Goal: Learn about a topic: Learn about a topic

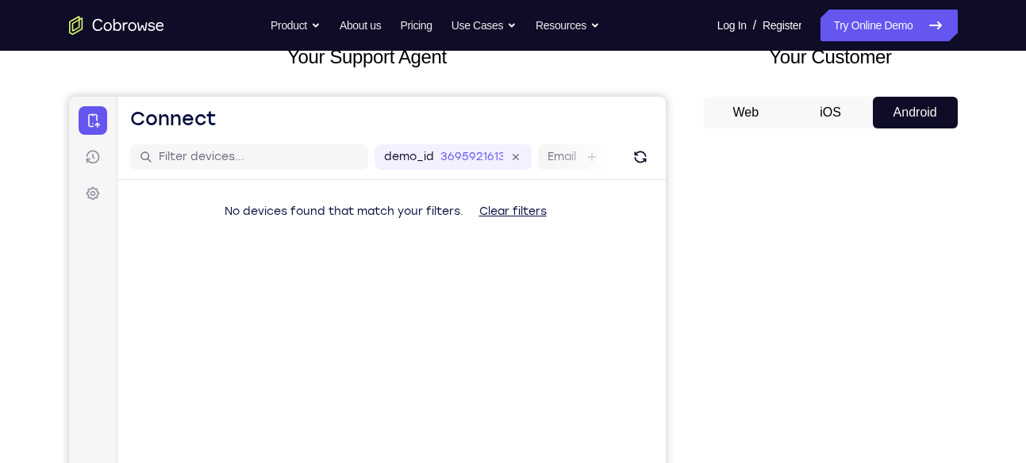
scroll to position [106, 0]
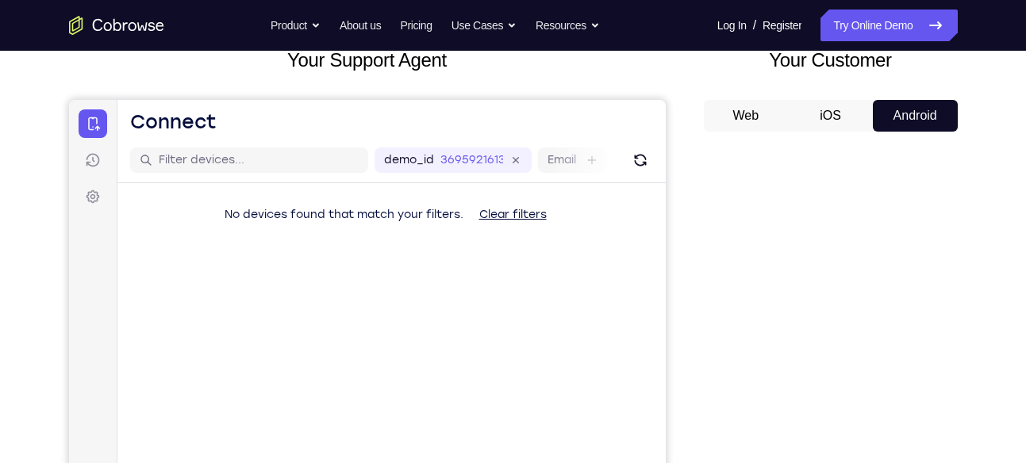
click at [749, 109] on button "Web" at bounding box center [746, 116] width 85 height 32
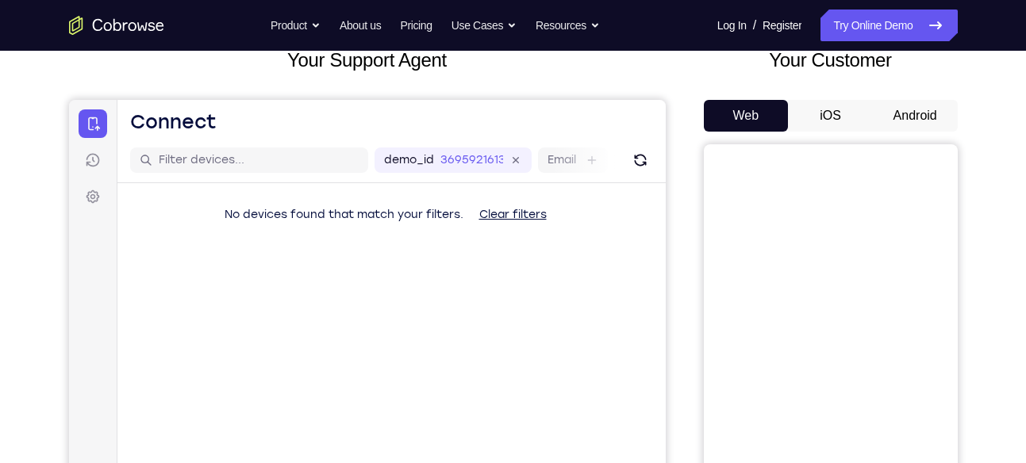
click at [802, 127] on button "iOS" at bounding box center [830, 116] width 85 height 32
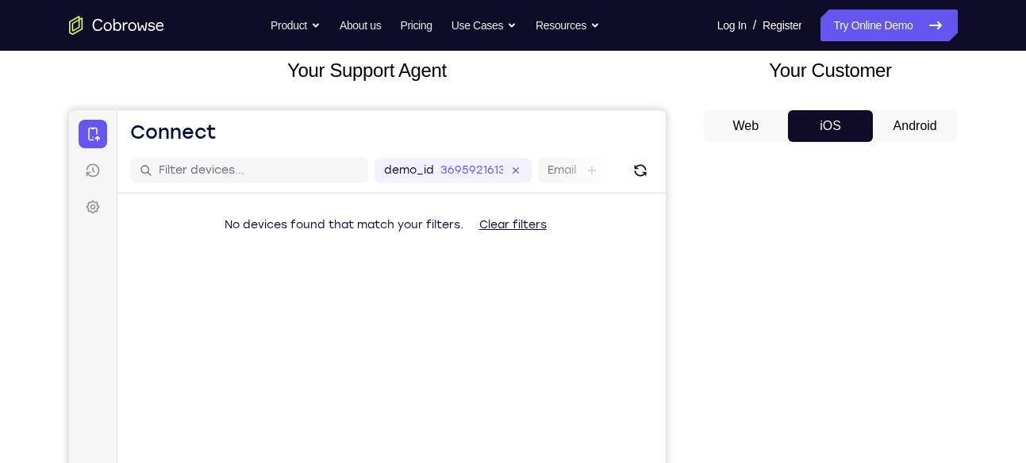
scroll to position [94, 0]
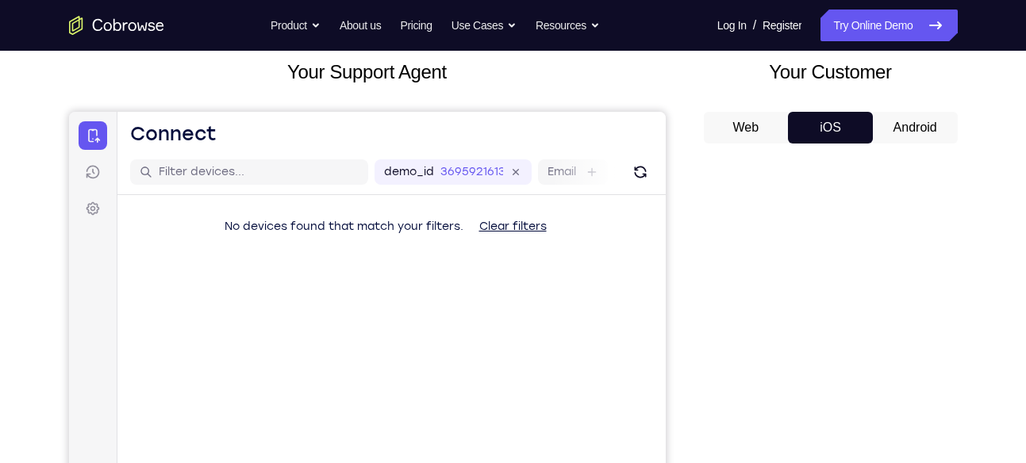
click at [907, 135] on button "Android" at bounding box center [915, 128] width 85 height 32
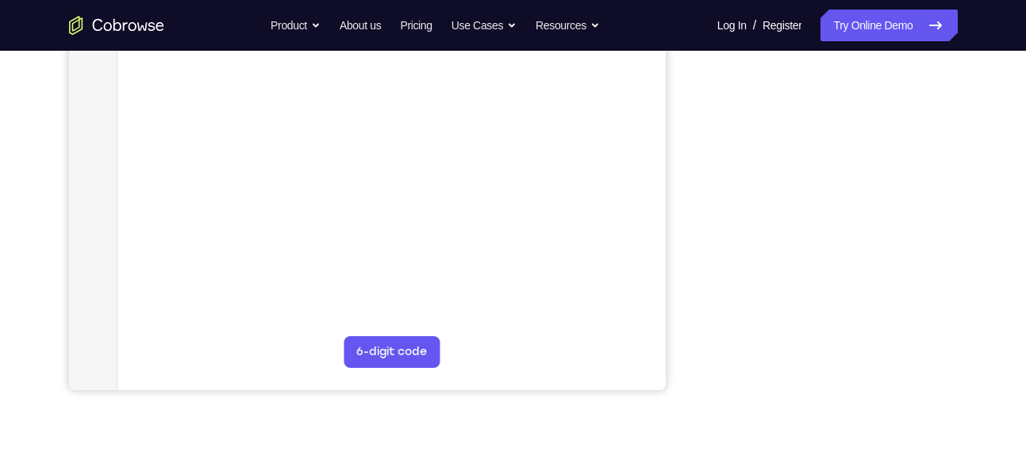
scroll to position [348, 0]
click at [705, 200] on div at bounding box center [831, 146] width 254 height 488
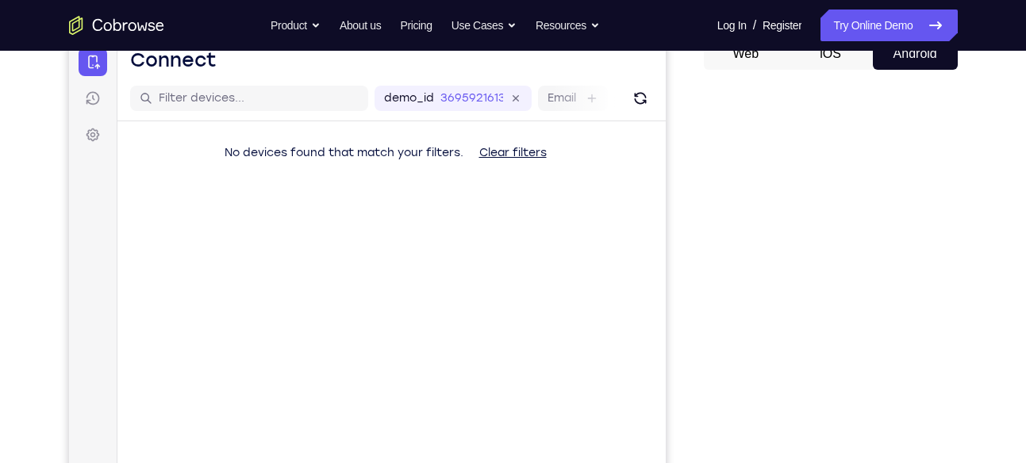
scroll to position [163, 0]
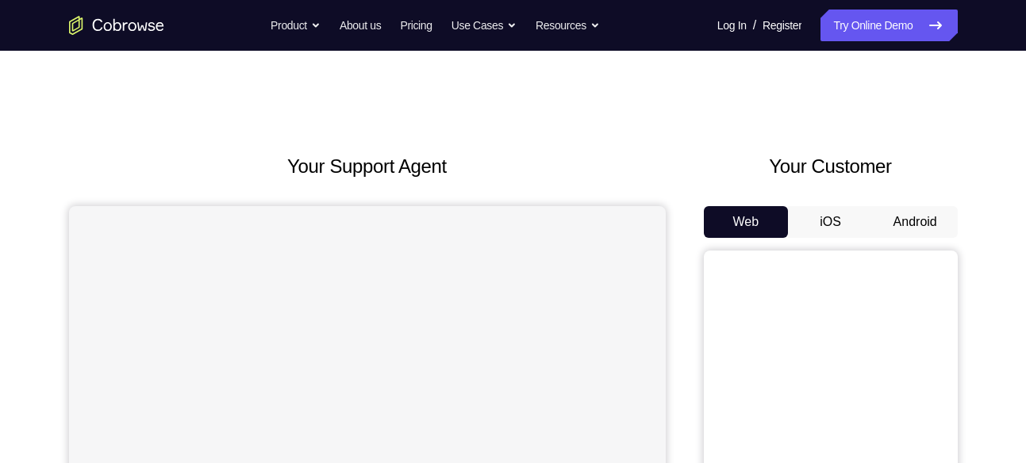
click at [894, 236] on button "Android" at bounding box center [915, 222] width 85 height 32
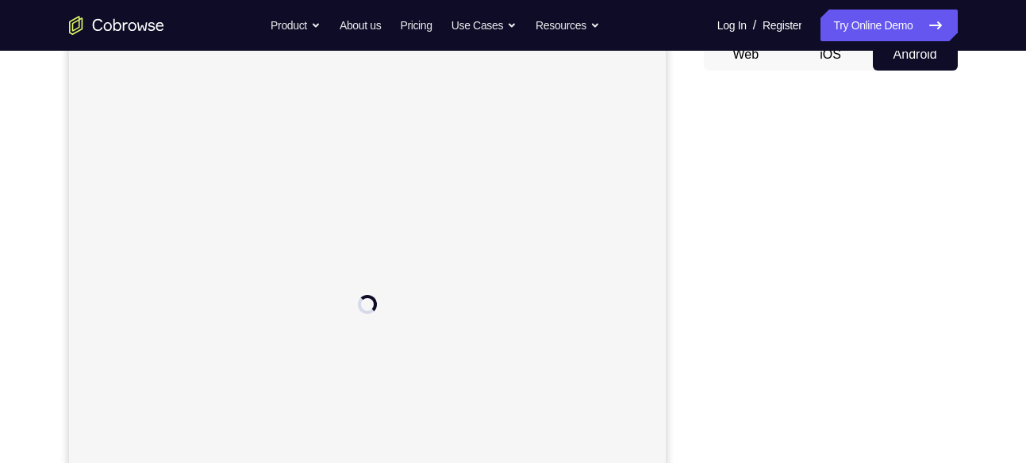
scroll to position [49, 0]
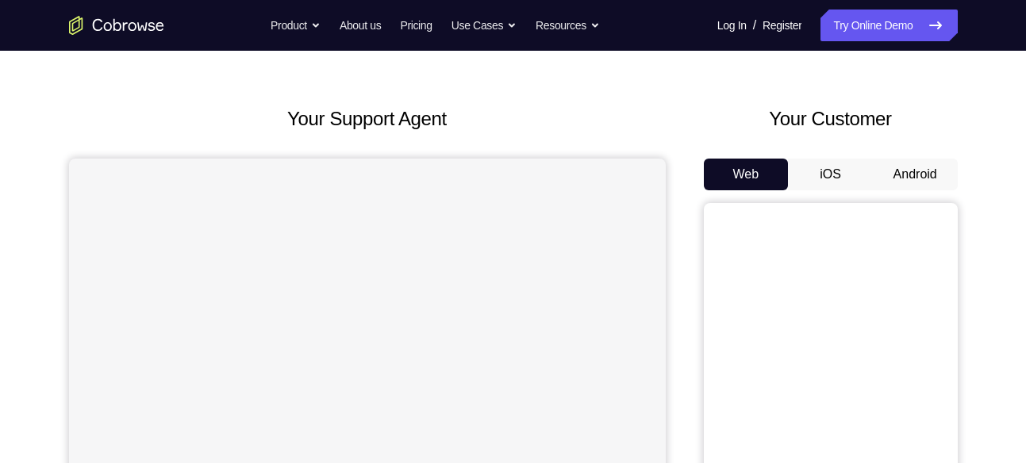
scroll to position [49, 0]
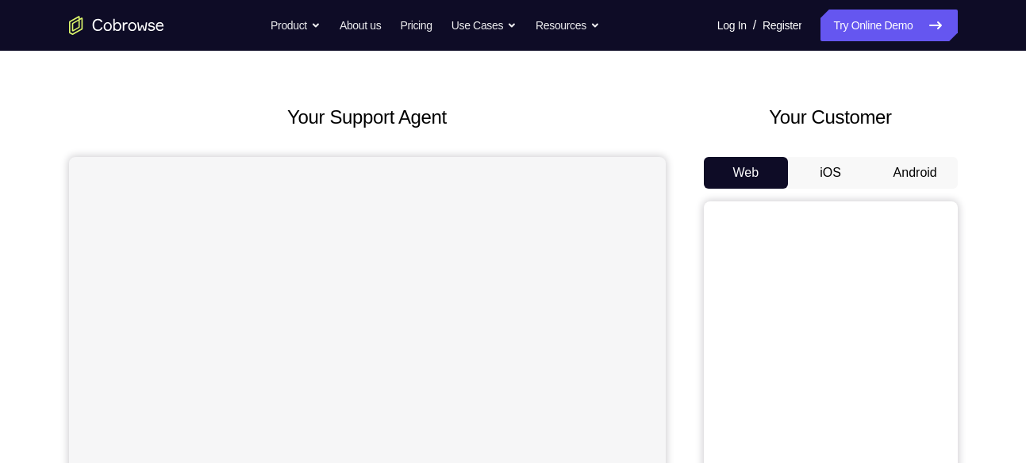
click at [907, 177] on button "Android" at bounding box center [915, 173] width 85 height 32
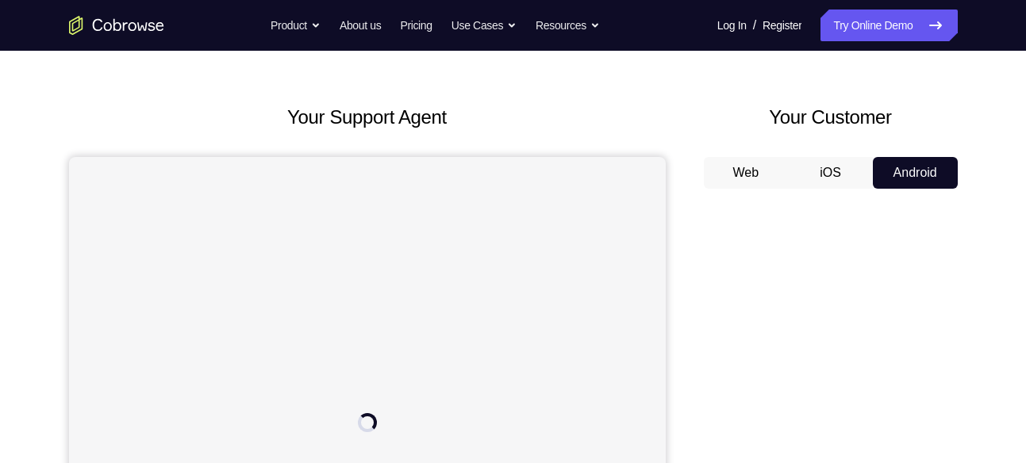
scroll to position [0, 0]
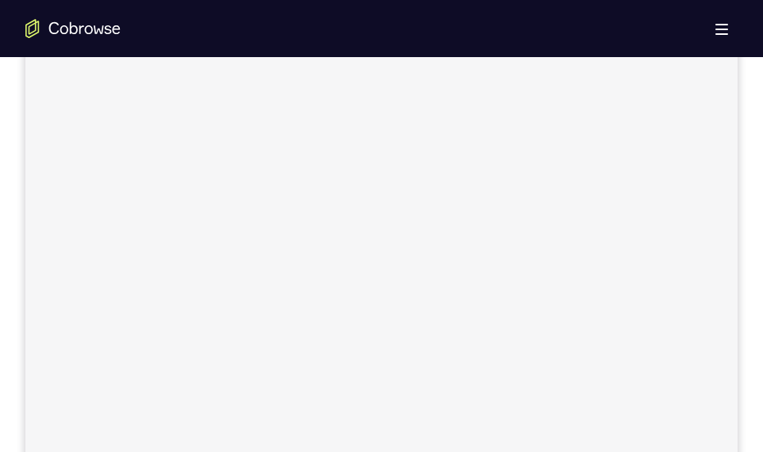
scroll to position [238, 0]
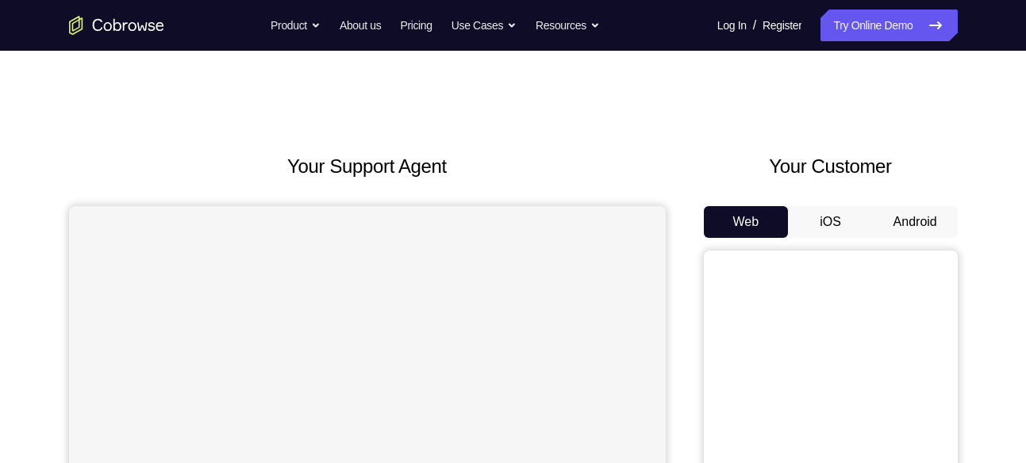
click at [910, 213] on button "Android" at bounding box center [915, 222] width 85 height 32
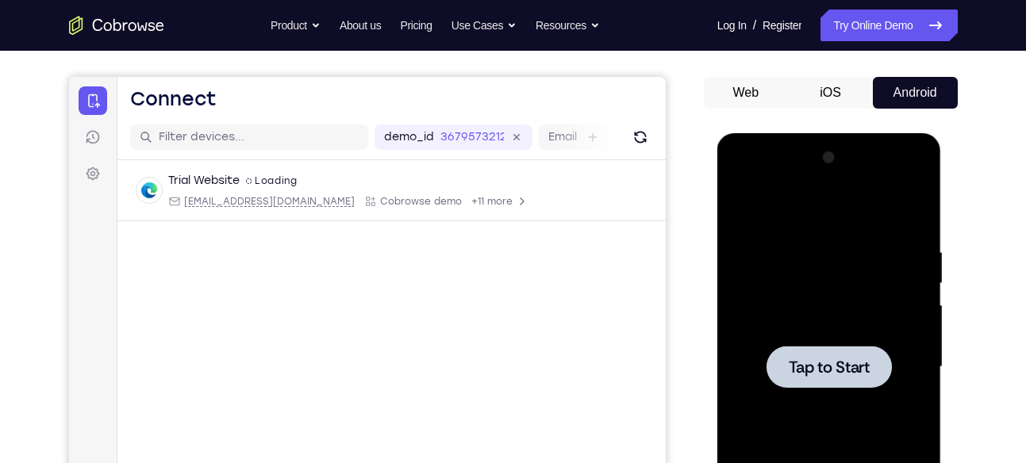
click at [848, 296] on div at bounding box center [829, 367] width 200 height 444
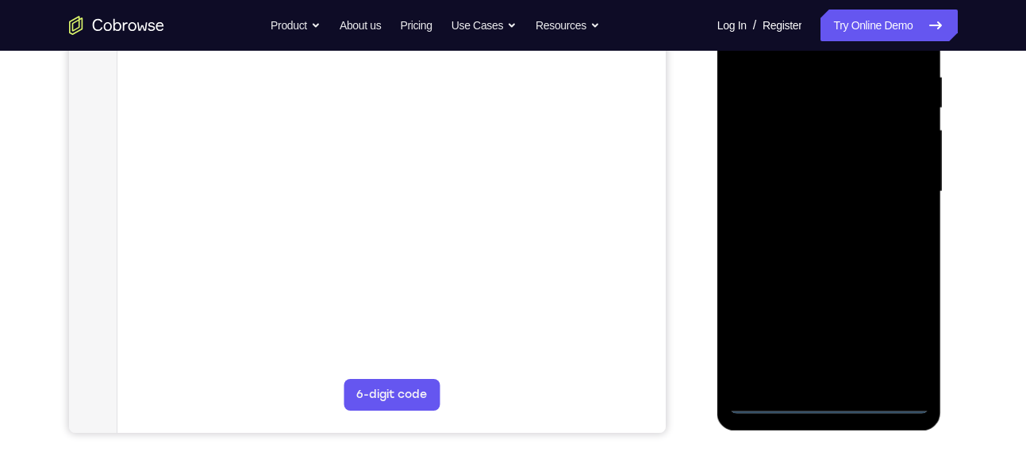
scroll to position [308, 0]
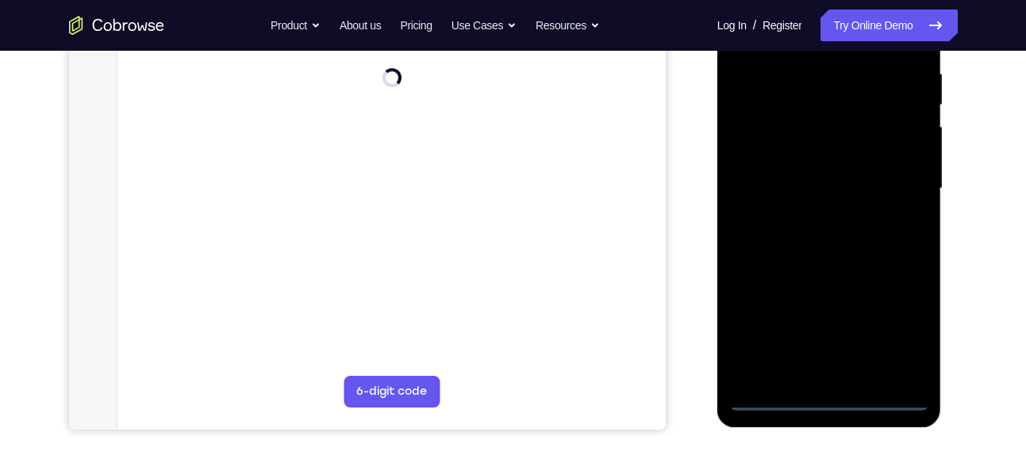
click at [823, 405] on div at bounding box center [829, 189] width 200 height 444
click at [832, 402] on div at bounding box center [829, 189] width 200 height 444
click at [905, 334] on div at bounding box center [829, 189] width 200 height 444
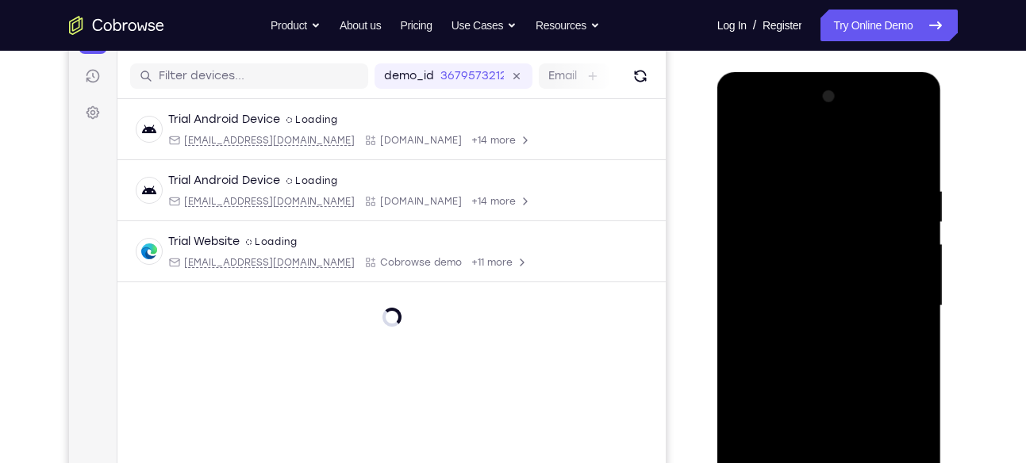
scroll to position [188, 0]
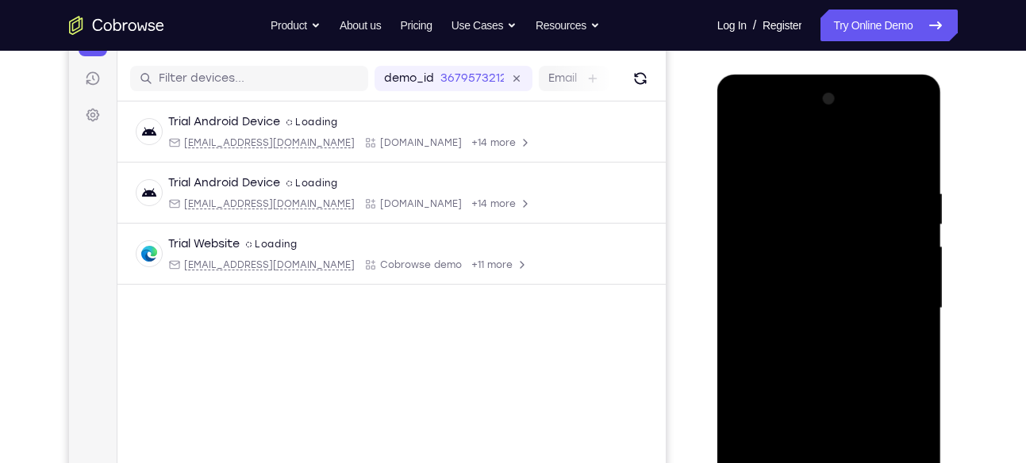
click at [777, 156] on div at bounding box center [829, 308] width 200 height 444
click at [905, 312] on div at bounding box center [829, 308] width 200 height 444
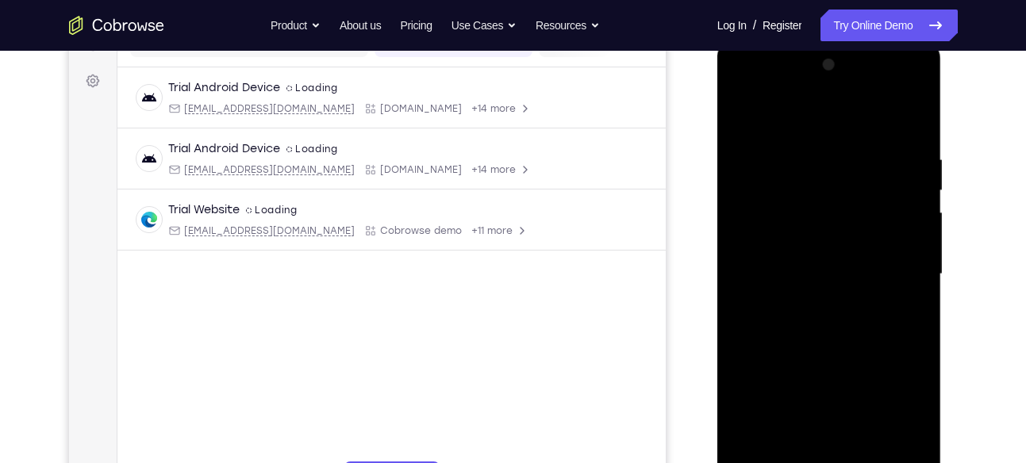
scroll to position [223, 0]
click at [813, 304] on div at bounding box center [829, 274] width 200 height 444
click at [853, 355] on div at bounding box center [829, 274] width 200 height 444
click at [791, 196] on div at bounding box center [829, 274] width 200 height 444
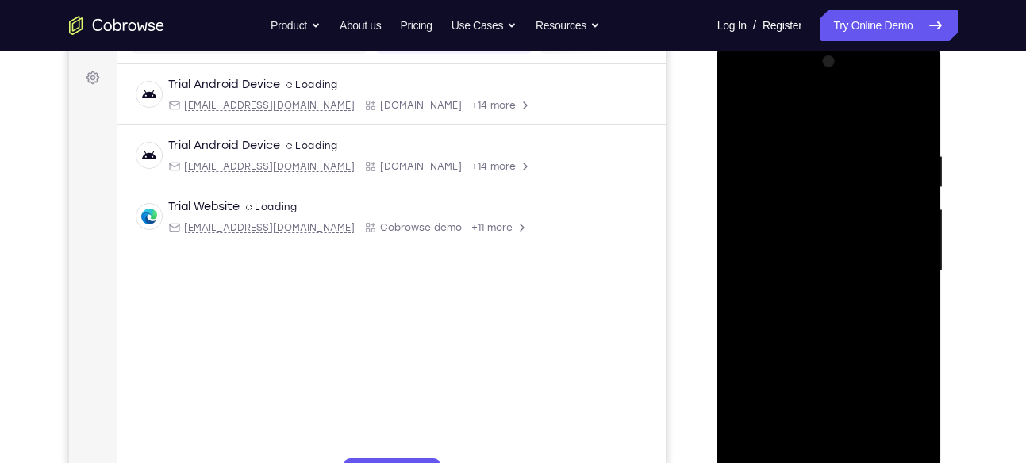
click at [842, 225] on div at bounding box center [829, 271] width 200 height 444
click at [813, 329] on div at bounding box center [829, 271] width 200 height 444
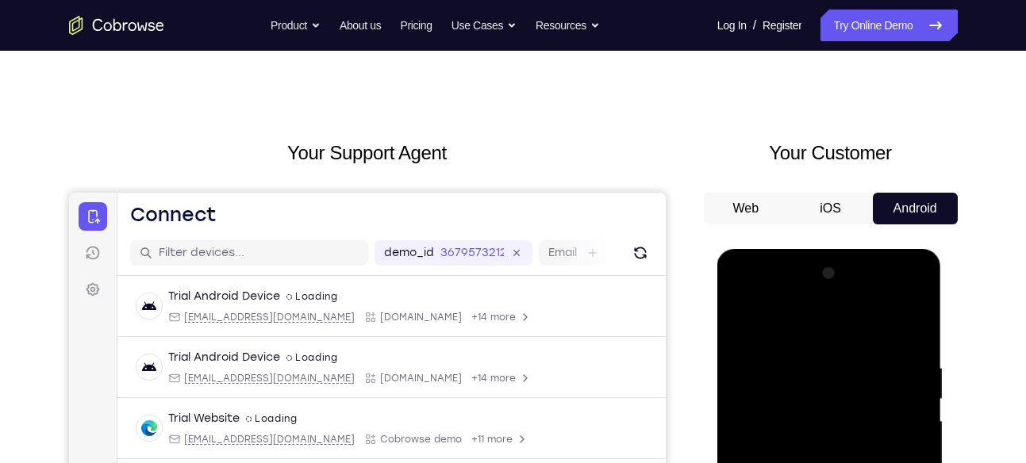
scroll to position [0, 0]
